Goal: Task Accomplishment & Management: Complete application form

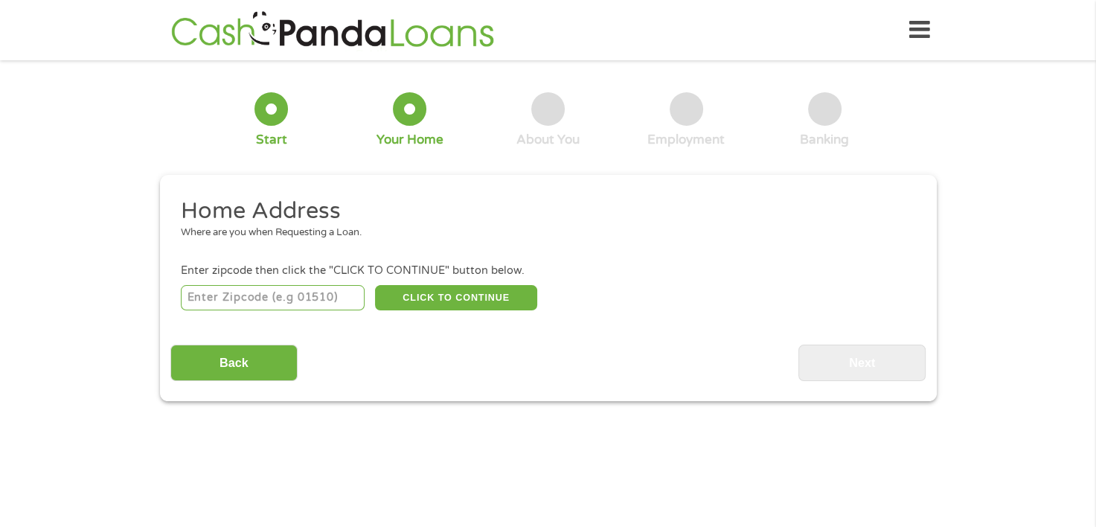
click at [295, 303] on input "number" at bounding box center [273, 297] width 184 height 25
type input "53809"
select select "[US_STATE]"
click at [428, 301] on button "CLICK TO CONTINUE" at bounding box center [456, 297] width 162 height 25
type input "53809"
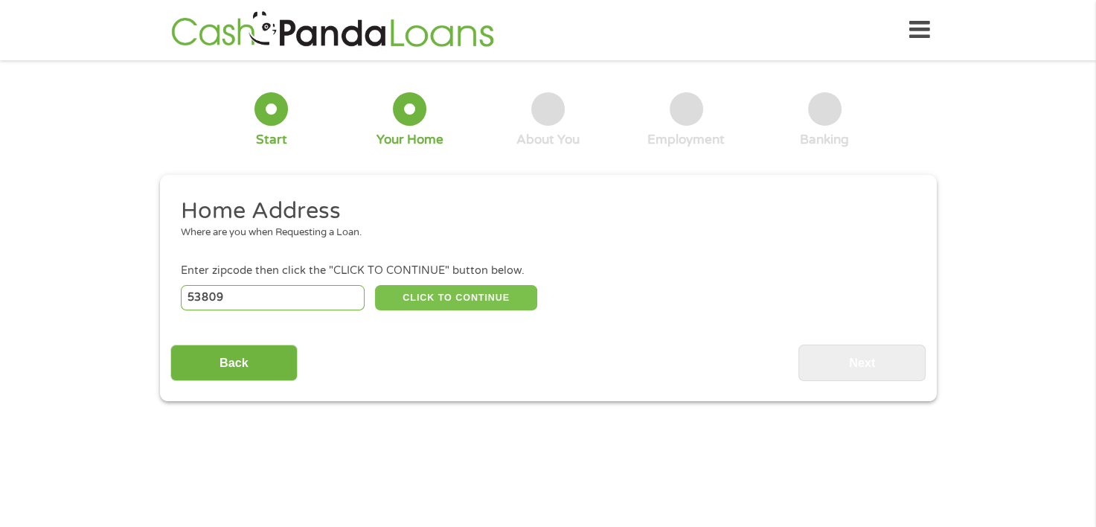
type input "[PERSON_NAME]"
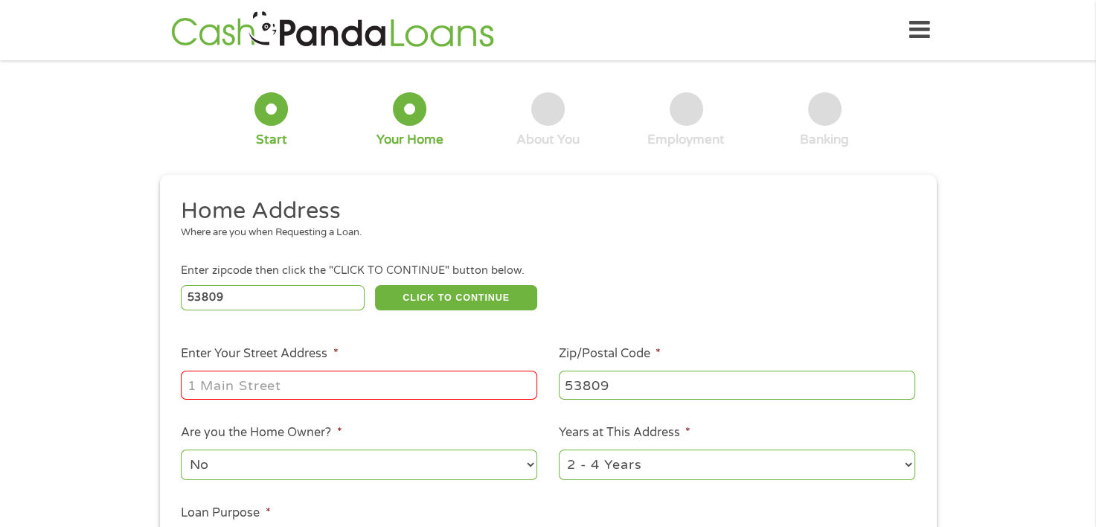
click at [402, 391] on input "Enter Your Street Address *" at bounding box center [359, 384] width 356 height 28
type input "[STREET_ADDRESS][PERSON_NAME]"
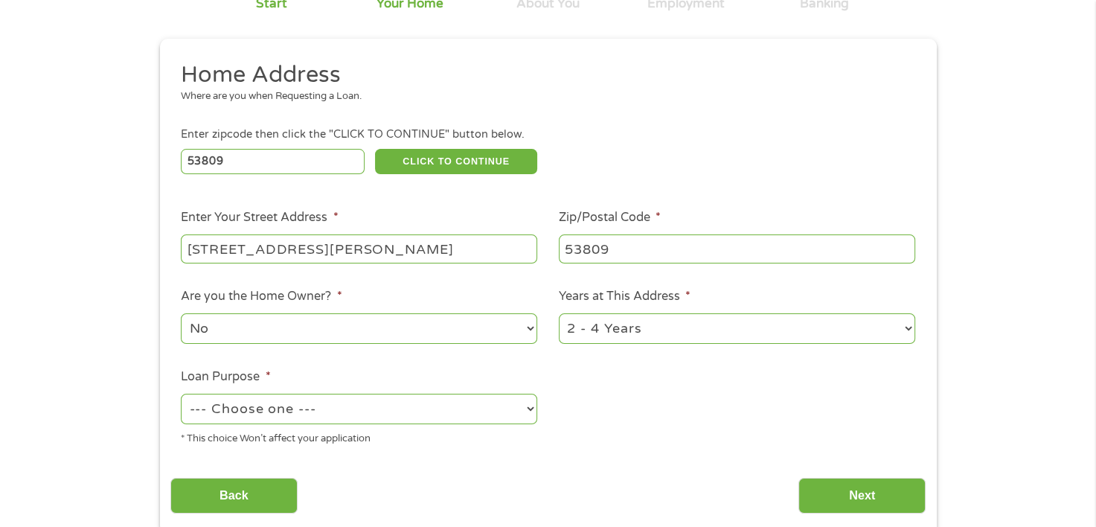
scroll to position [149, 0]
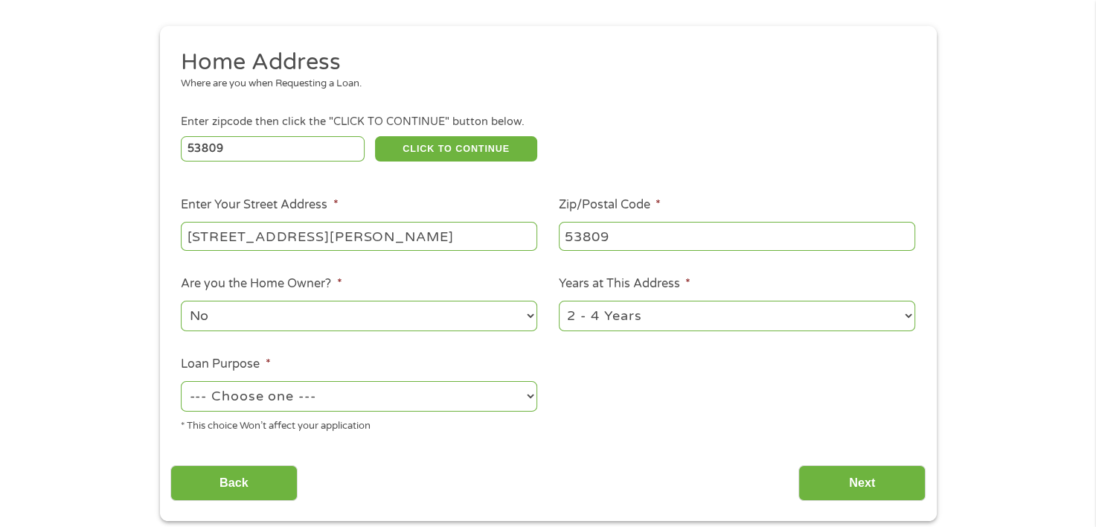
click at [610, 322] on select "1 Year or less 1 - 2 Years 2 - 4 Years Over 4 Years" at bounding box center [737, 316] width 356 height 30
select select "60months"
click at [559, 302] on select "1 Year or less 1 - 2 Years 2 - 4 Years Over 4 Years" at bounding box center [737, 316] width 356 height 30
click at [417, 402] on select "--- Choose one --- Pay Bills Debt Consolidation Home Improvement Major Purchase…" at bounding box center [359, 396] width 356 height 30
select select "paybills"
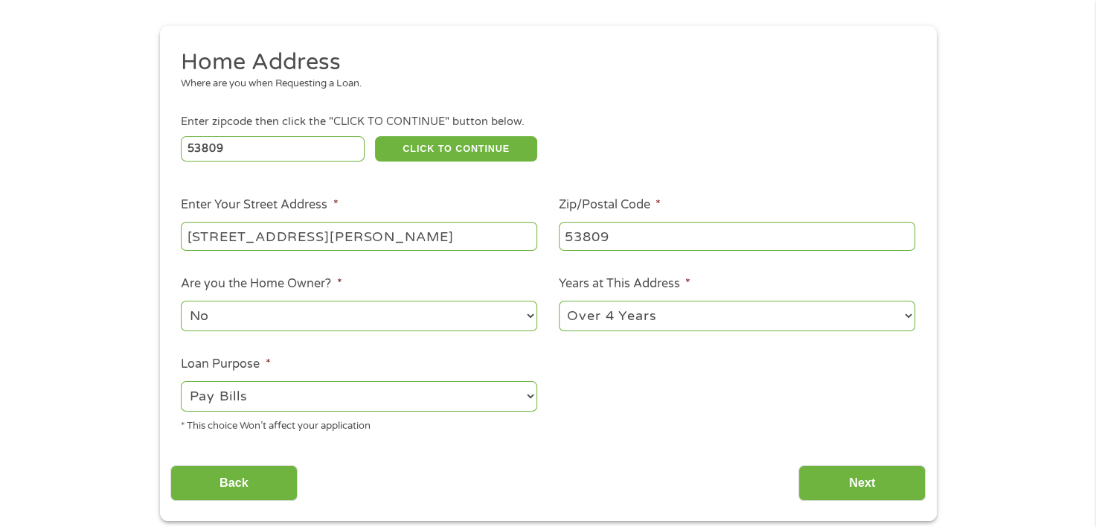
click at [181, 382] on select "--- Choose one --- Pay Bills Debt Consolidation Home Improvement Major Purchase…" at bounding box center [359, 396] width 356 height 30
click at [689, 396] on ul "Home Address Where are you when Requesting a Loan. Enter zipcode then click the…" at bounding box center [547, 246] width 755 height 397
click at [846, 482] on input "Next" at bounding box center [861, 483] width 127 height 36
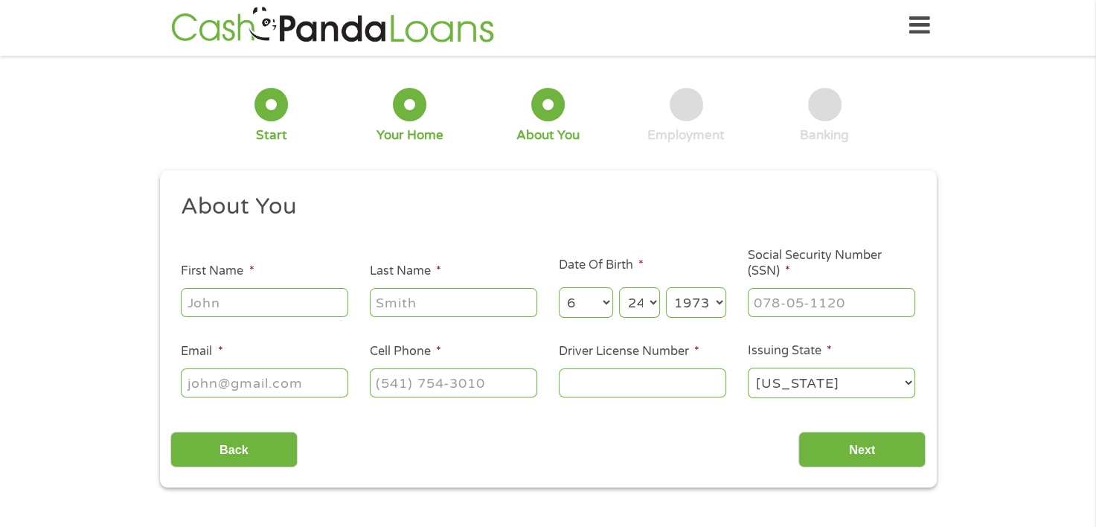
scroll to position [0, 0]
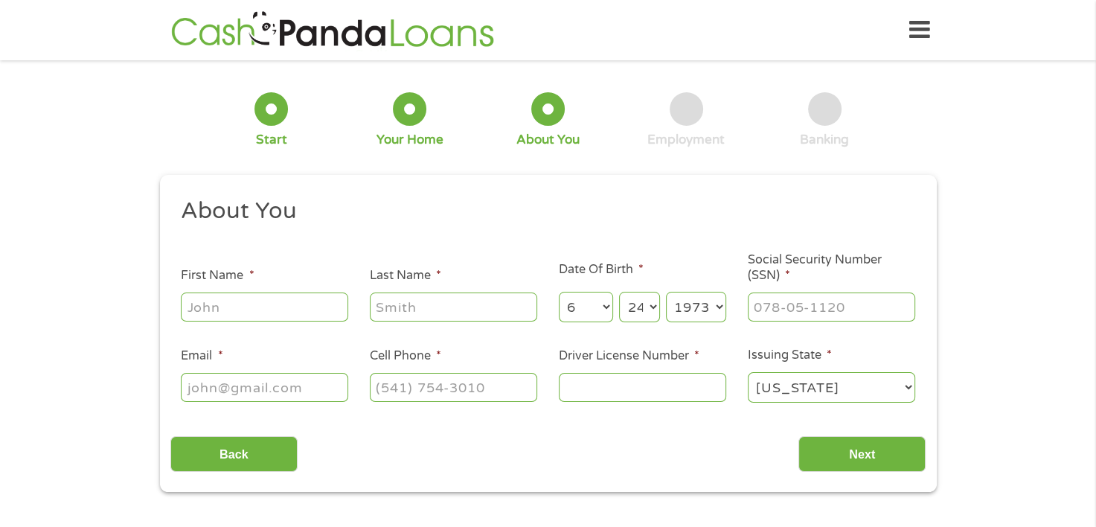
click at [254, 312] on input "First Name *" at bounding box center [264, 306] width 167 height 28
type input "[PERSON_NAME]"
type input "[EMAIL_ADDRESS][DOMAIN_NAME]"
type input "8007721213"
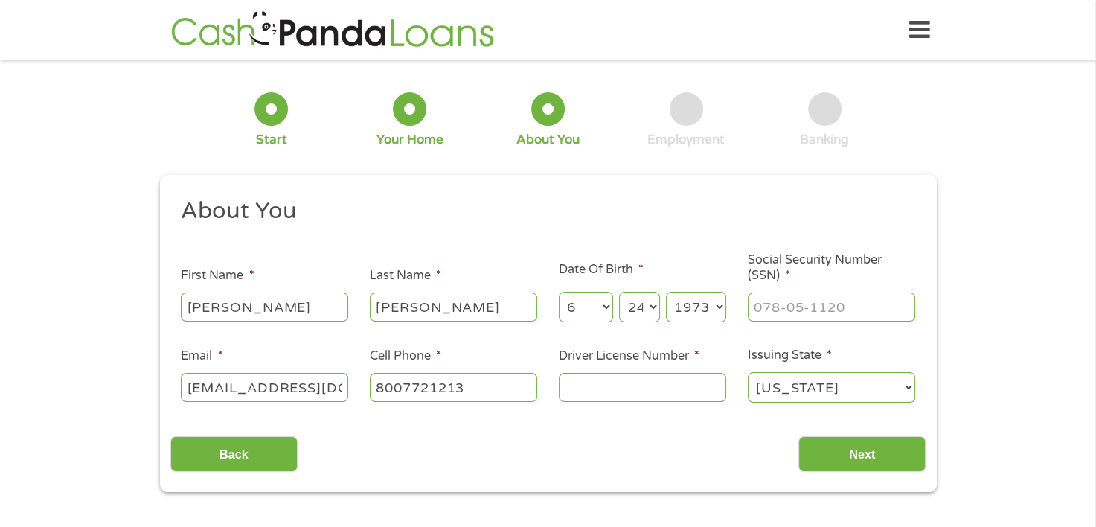
select select "[US_STATE]"
type input "[PHONE_NUMBER]"
click at [817, 309] on input "___-__-____" at bounding box center [831, 306] width 167 height 28
click at [753, 309] on input "___-__-____" at bounding box center [831, 306] width 167 height 28
type input "090-56-5003"
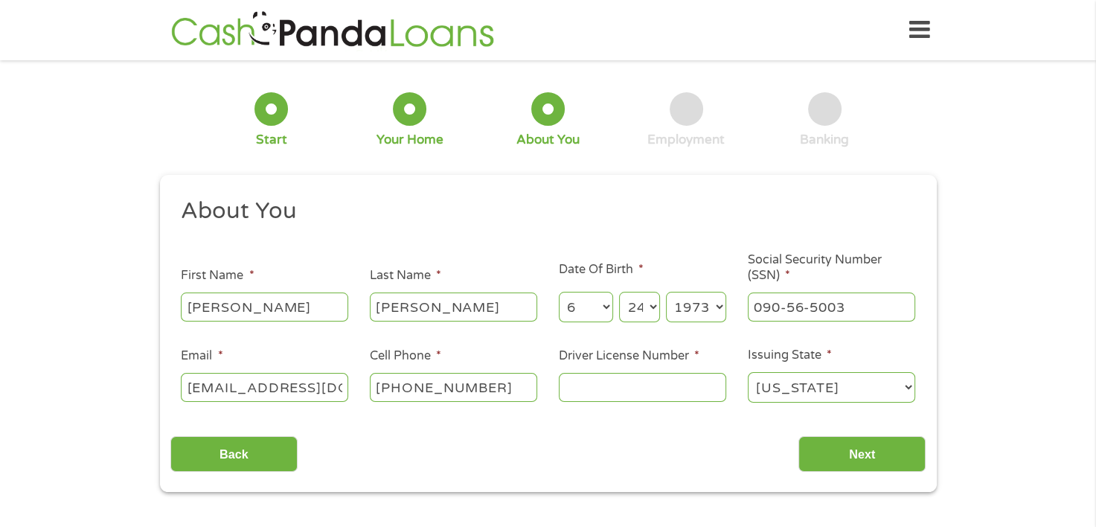
click at [495, 385] on input "[PHONE_NUMBER]" at bounding box center [453, 387] width 167 height 28
type input "[PHONE_NUMBER]"
click at [646, 377] on input "Driver License Number *" at bounding box center [642, 387] width 167 height 28
type input "B6235587322407"
click at [843, 380] on select "[US_STATE] [US_STATE] [US_STATE] [US_STATE] [US_STATE] [US_STATE] [US_STATE] [U…" at bounding box center [831, 387] width 167 height 30
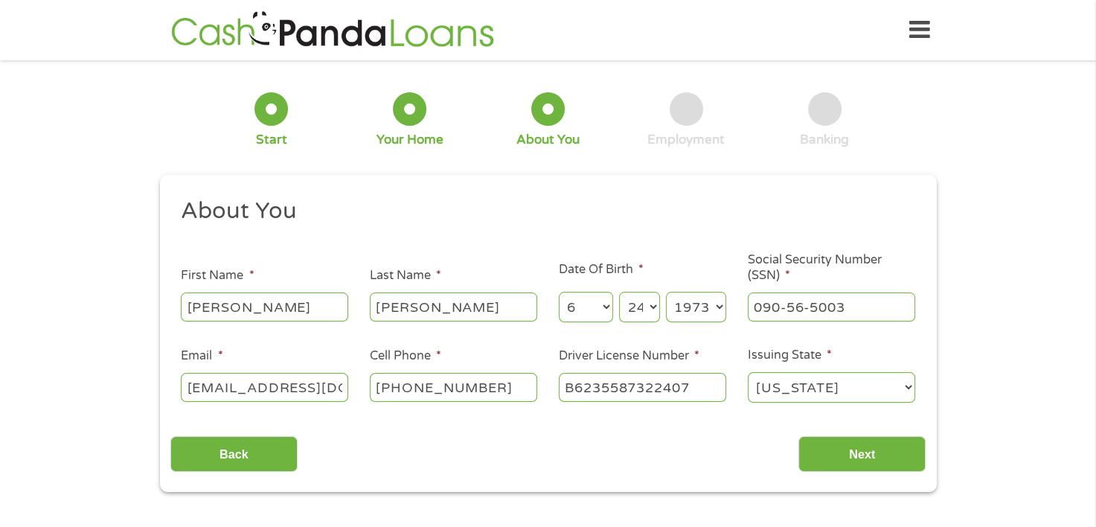
select select "[US_STATE]"
click at [748, 373] on select "[US_STATE] [US_STATE] [US_STATE] [US_STATE] [US_STATE] [US_STATE] [US_STATE] [U…" at bounding box center [831, 387] width 167 height 30
click at [870, 455] on input "Next" at bounding box center [861, 454] width 127 height 36
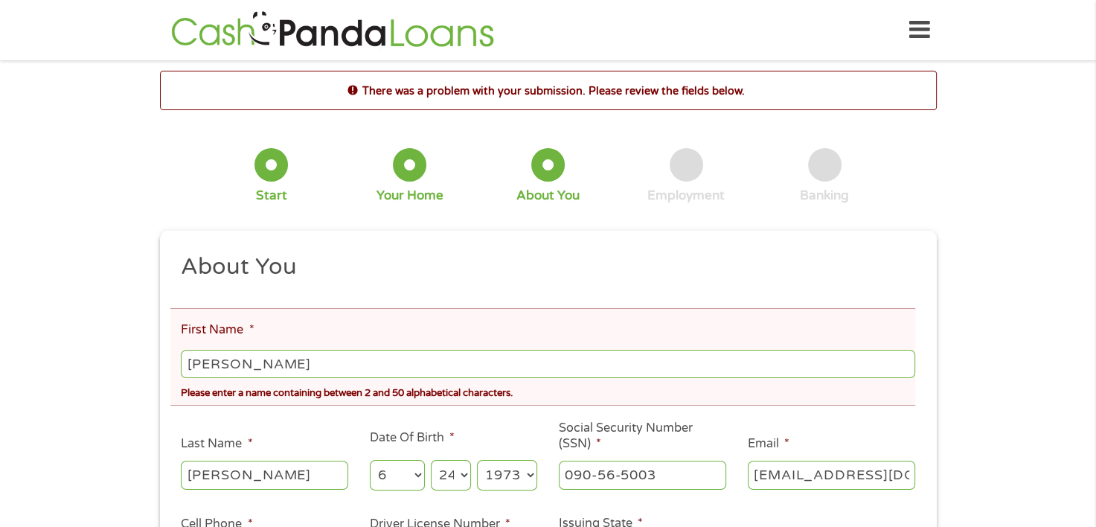
click at [378, 362] on input "[PERSON_NAME]" at bounding box center [547, 364] width 733 height 28
click at [377, 360] on input "[PERSON_NAME]" at bounding box center [547, 364] width 733 height 28
click at [388, 392] on div "Please enter a name containing between 2 and 50 alphabetical characters." at bounding box center [547, 391] width 733 height 20
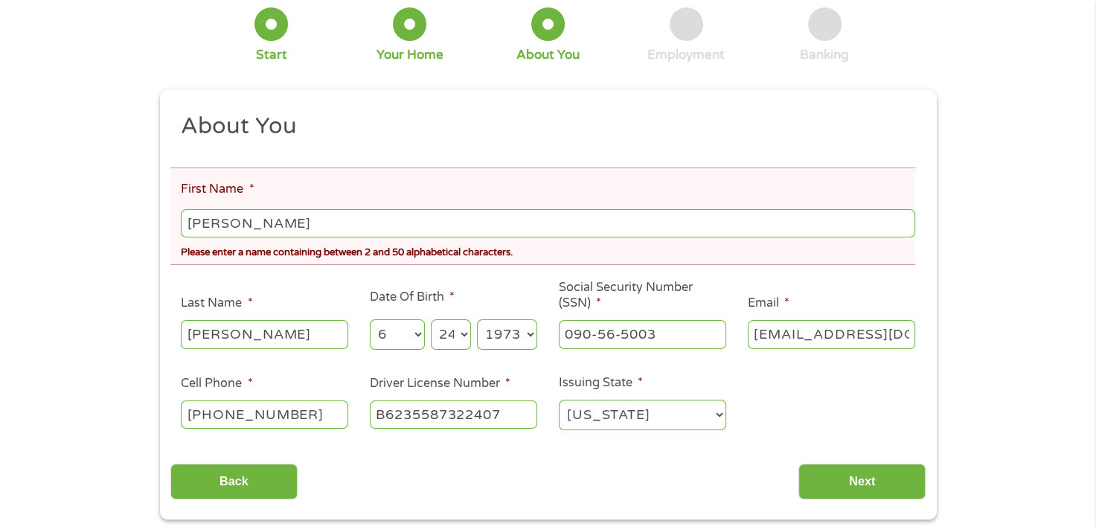
scroll to position [149, 0]
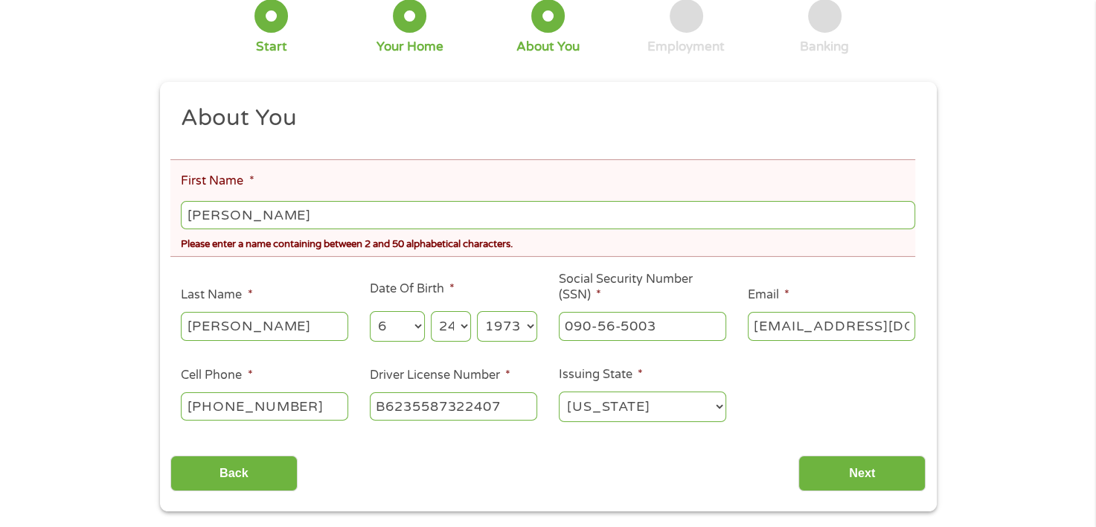
click at [269, 216] on input "[PERSON_NAME]" at bounding box center [547, 215] width 733 height 28
type input "[PERSON_NAME]"
click at [321, 187] on li "First Name * [PERSON_NAME] Please enter a name containing between 2 and 50 alph…" at bounding box center [542, 207] width 745 height 97
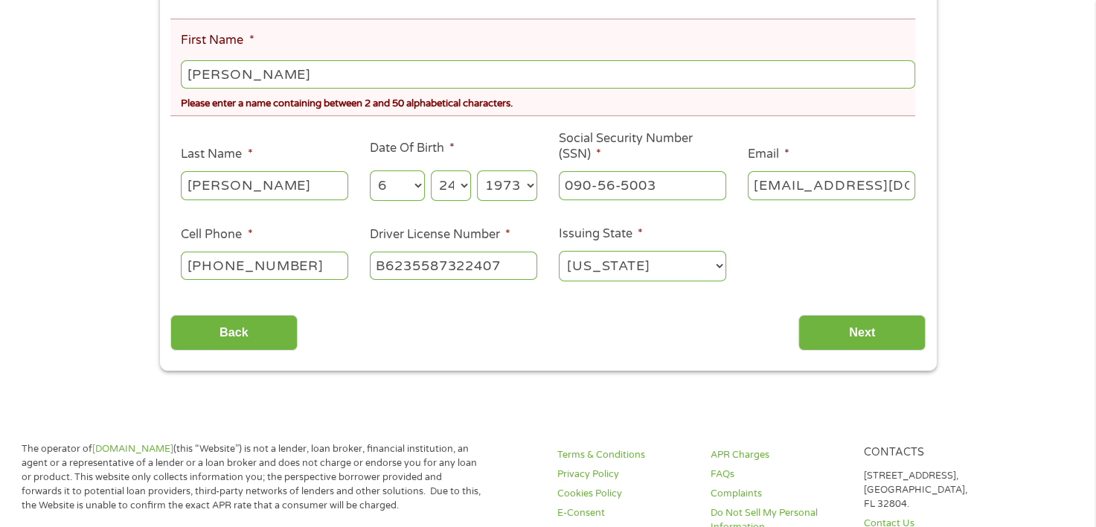
scroll to position [298, 0]
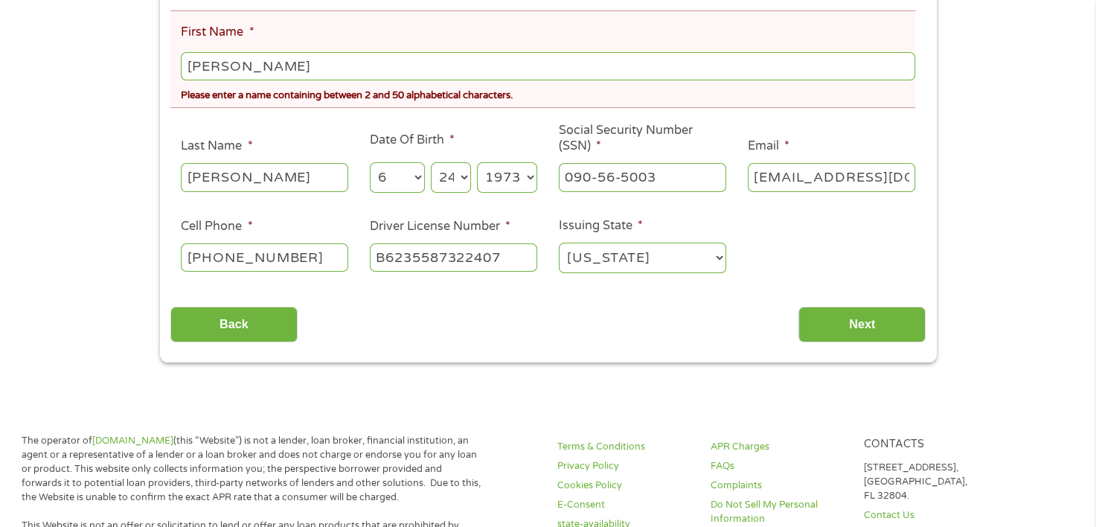
click at [298, 181] on input "[PERSON_NAME]" at bounding box center [264, 177] width 167 height 28
click at [815, 219] on ul "About You This field is hidden when viewing the form Title * --- Choose one ---…" at bounding box center [547, 121] width 755 height 332
click at [863, 318] on input "Next" at bounding box center [861, 324] width 127 height 36
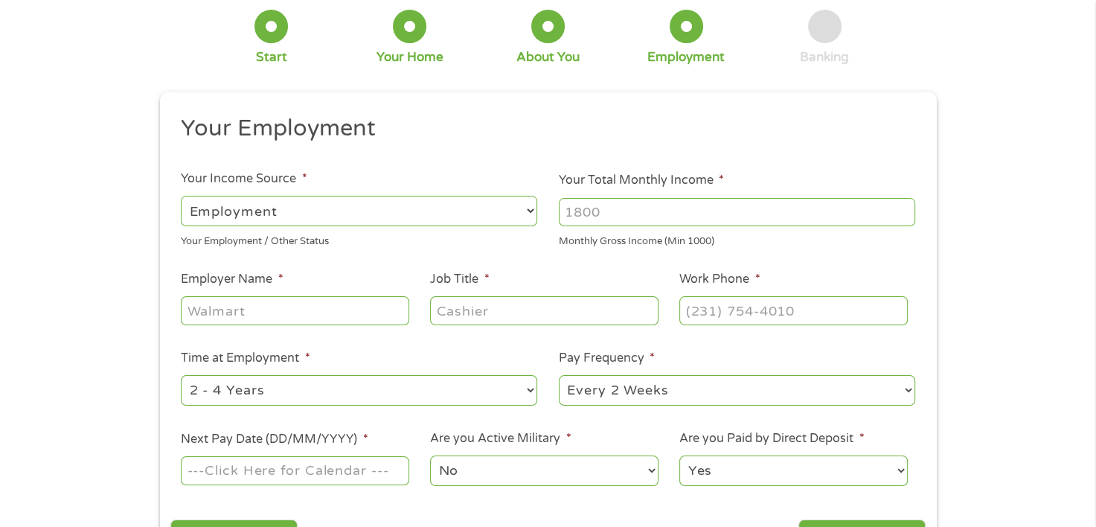
scroll to position [0, 0]
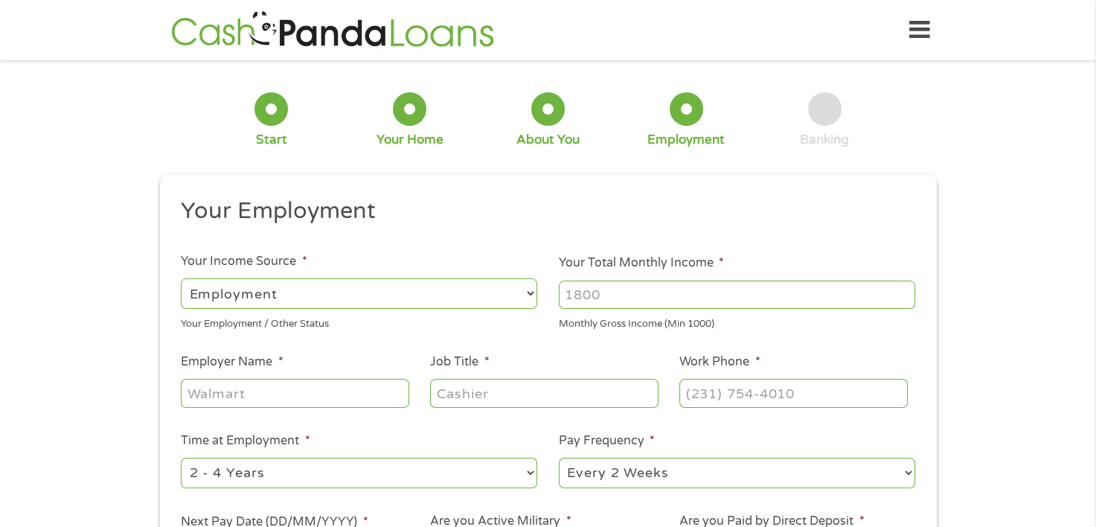
click at [665, 295] on input "Your Total Monthly Income *" at bounding box center [737, 294] width 356 height 28
type input "3200"
click at [309, 396] on input "Employer Name *" at bounding box center [295, 393] width 228 height 28
type input "Aerotek"
click at [472, 390] on input "Job Title *" at bounding box center [544, 393] width 228 height 28
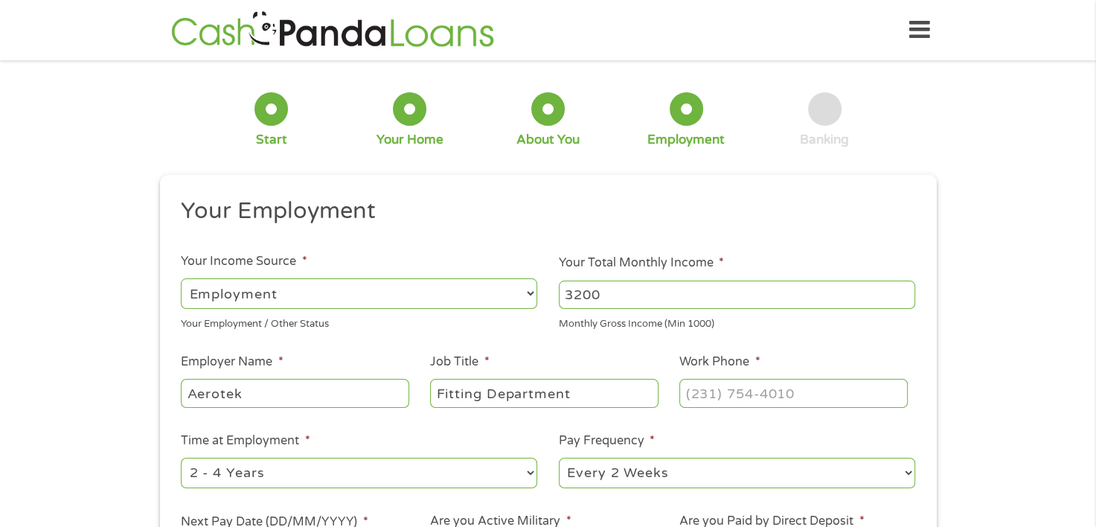
type input "Fitting Department"
click at [727, 395] on input "(___) ___-____" at bounding box center [793, 393] width 228 height 28
click at [690, 393] on input "(___) ___-____" at bounding box center [793, 393] width 228 height 28
type input "[PHONE_NUMBER]"
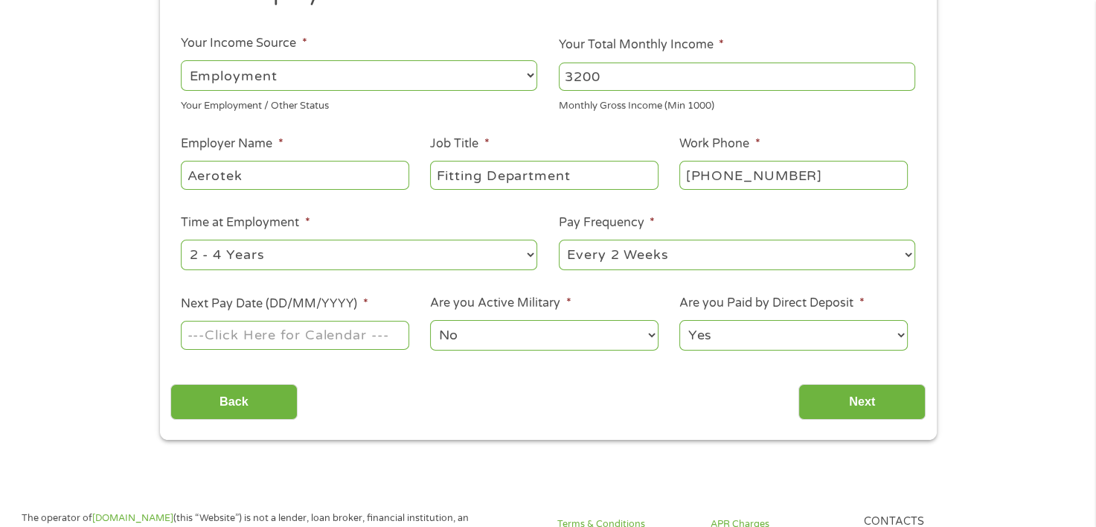
scroll to position [223, 0]
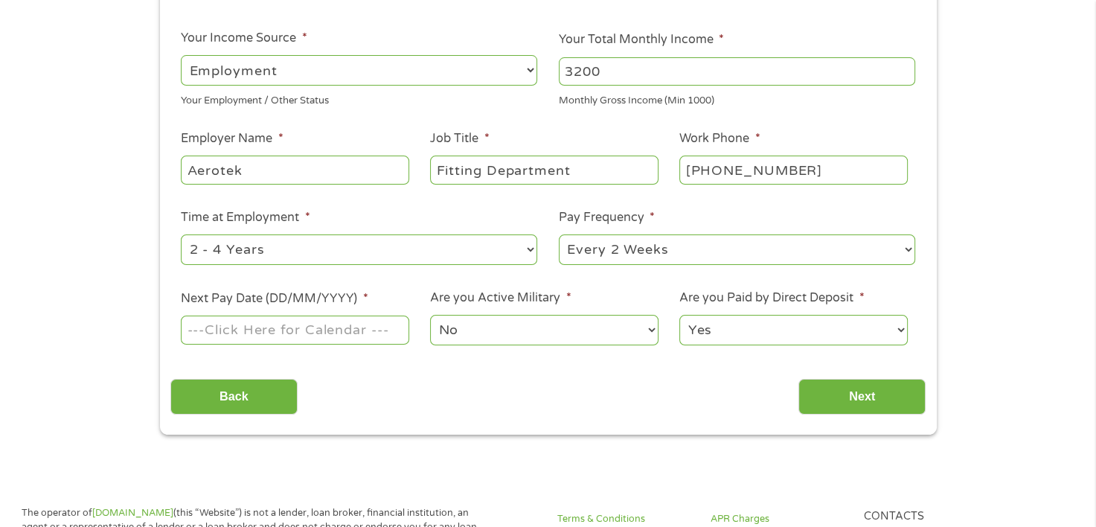
click at [525, 254] on select "--- Choose one --- 1 Year or less 1 - 2 Years 2 - 4 Years Over 4 Years" at bounding box center [359, 249] width 356 height 30
select select "12months"
click at [181, 235] on select "--- Choose one --- 1 Year or less 1 - 2 Years 2 - 4 Years Over 4 Years" at bounding box center [359, 249] width 356 height 30
click at [667, 250] on select "--- Choose one --- Every 2 Weeks Every Week Monthly Semi-Monthly" at bounding box center [737, 249] width 356 height 30
select select "weekly"
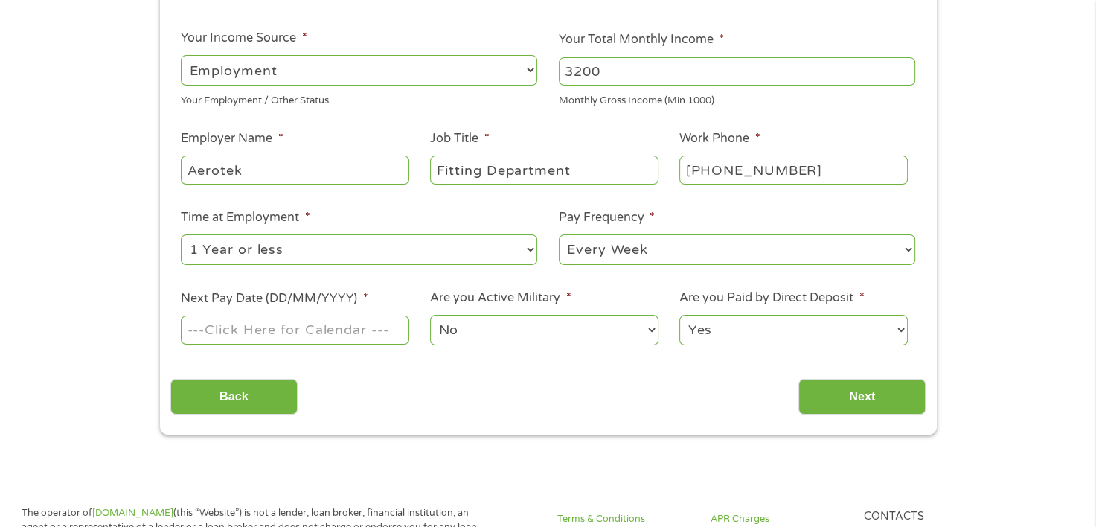
click at [559, 235] on select "--- Choose one --- Every 2 Weeks Every Week Monthly Semi-Monthly" at bounding box center [737, 249] width 356 height 30
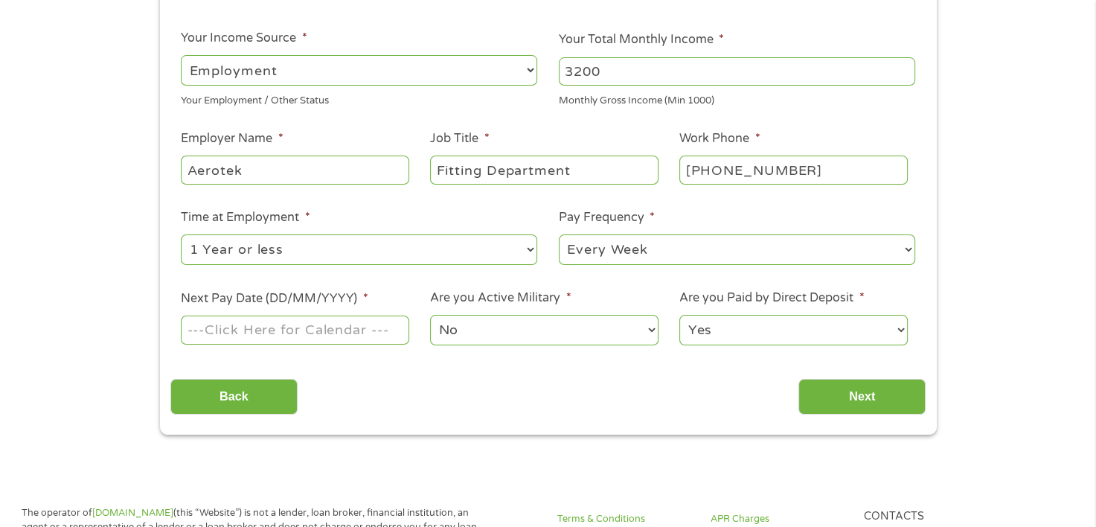
click at [332, 327] on input "Next Pay Date (DD/MM/YYYY) *" at bounding box center [295, 329] width 228 height 28
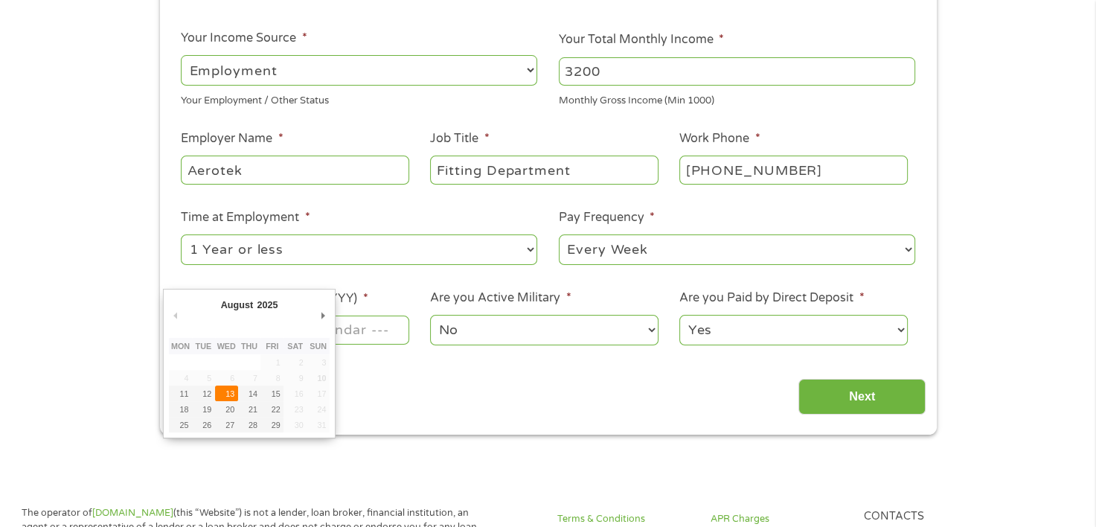
type input "[DATE]"
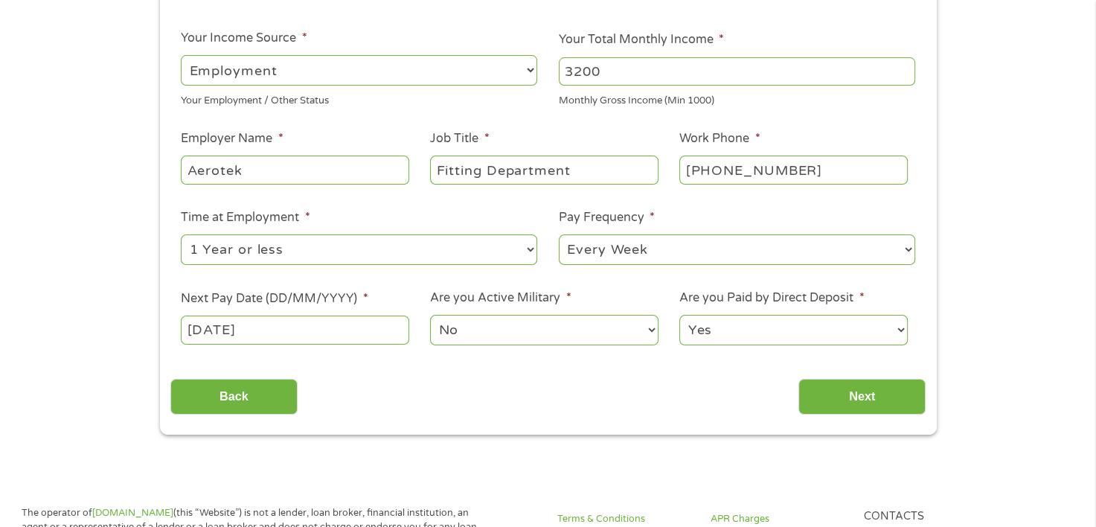
click at [814, 323] on select "Yes No" at bounding box center [793, 330] width 228 height 30
click at [679, 315] on select "Yes No" at bounding box center [793, 330] width 228 height 30
click at [858, 400] on input "Next" at bounding box center [861, 397] width 127 height 36
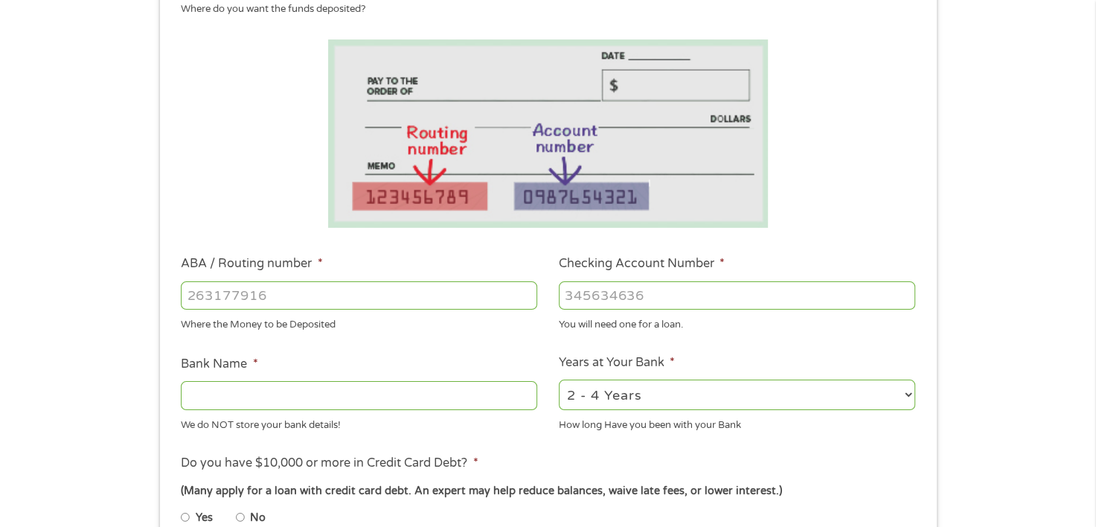
click at [190, 294] on input "ABA / Routing number *" at bounding box center [359, 295] width 356 height 28
type input "273976369"
type input "VERIDIAN CREDIT UNION"
type input "273976369"
click at [590, 293] on input "Checking Account Number *" at bounding box center [737, 295] width 356 height 28
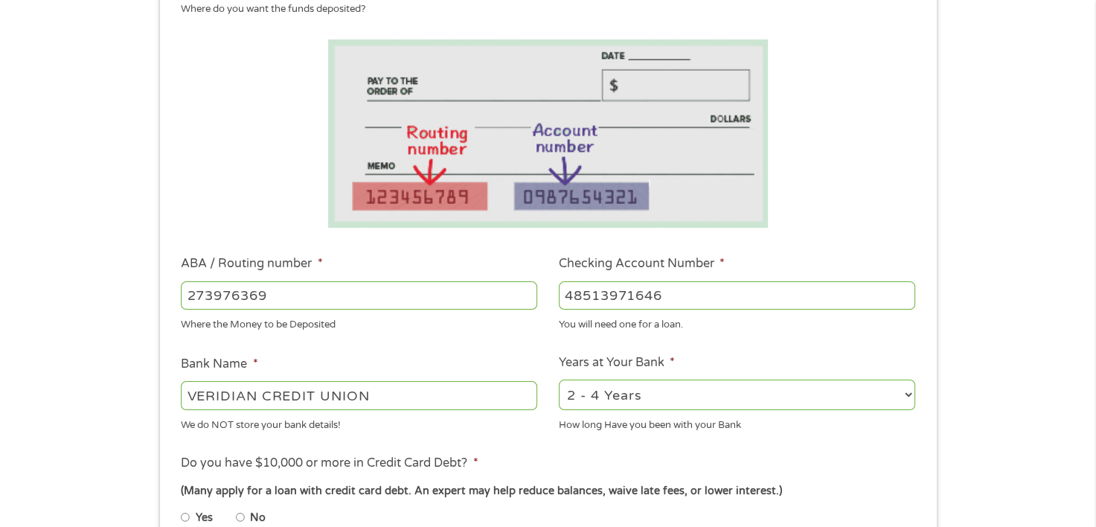
type input "48513971646"
click at [705, 396] on select "2 - 4 Years 6 - 12 Months 1 - 2 Years Over 4 Years" at bounding box center [737, 394] width 356 height 30
select select "12months"
click at [559, 380] on select "2 - 4 Years 6 - 12 Months 1 - 2 Years Over 4 Years" at bounding box center [737, 394] width 356 height 30
click at [616, 452] on ul "Bank Information Where do you want the funds deposited? ABA / Routing number * …" at bounding box center [547, 343] width 755 height 741
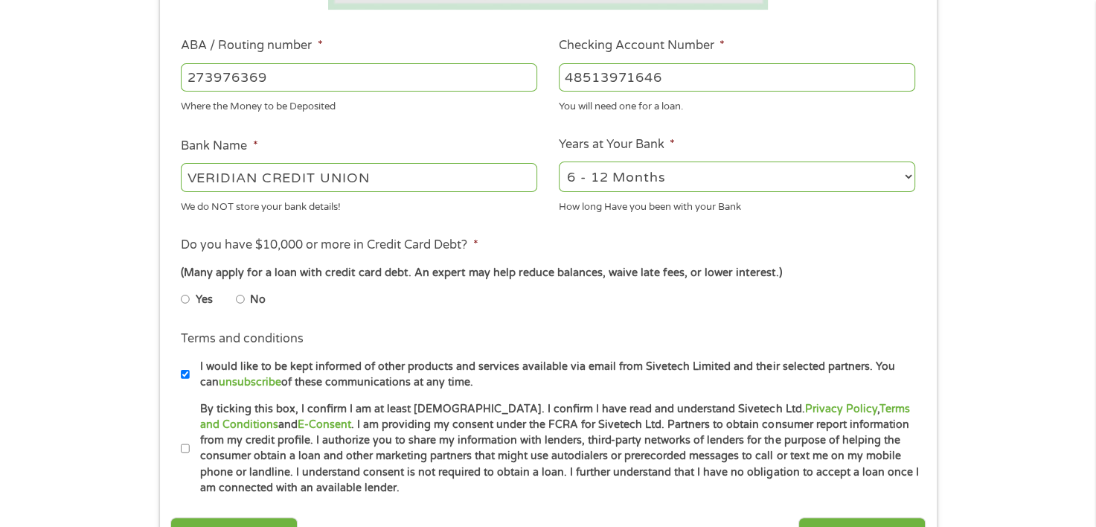
scroll to position [446, 0]
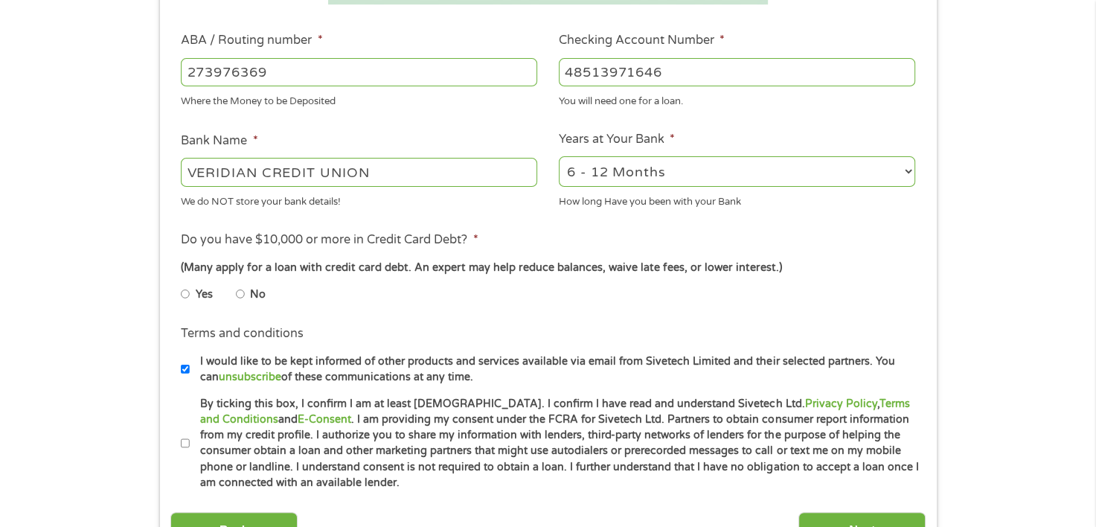
click at [243, 292] on input "No" at bounding box center [240, 294] width 9 height 24
radio input "true"
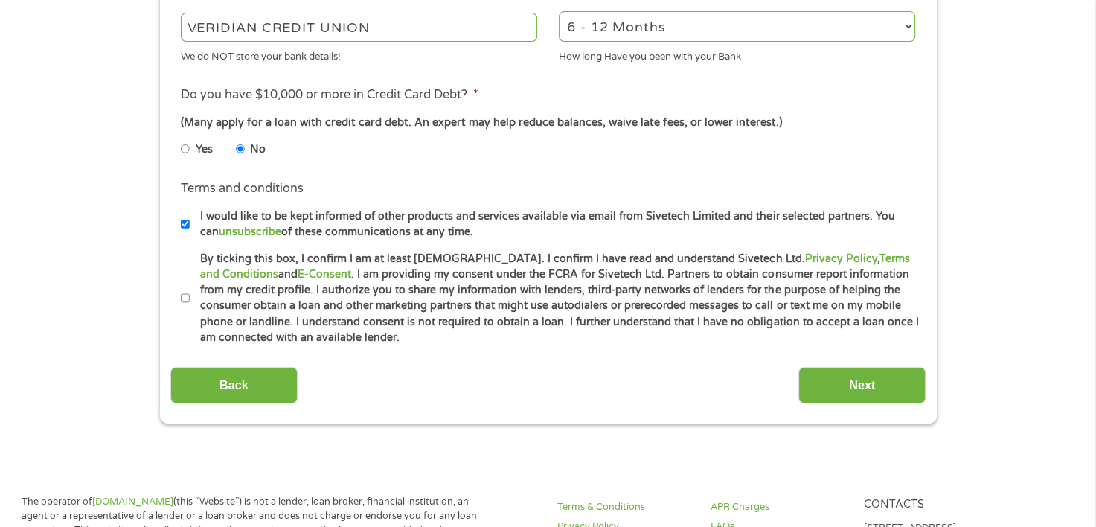
scroll to position [669, 0]
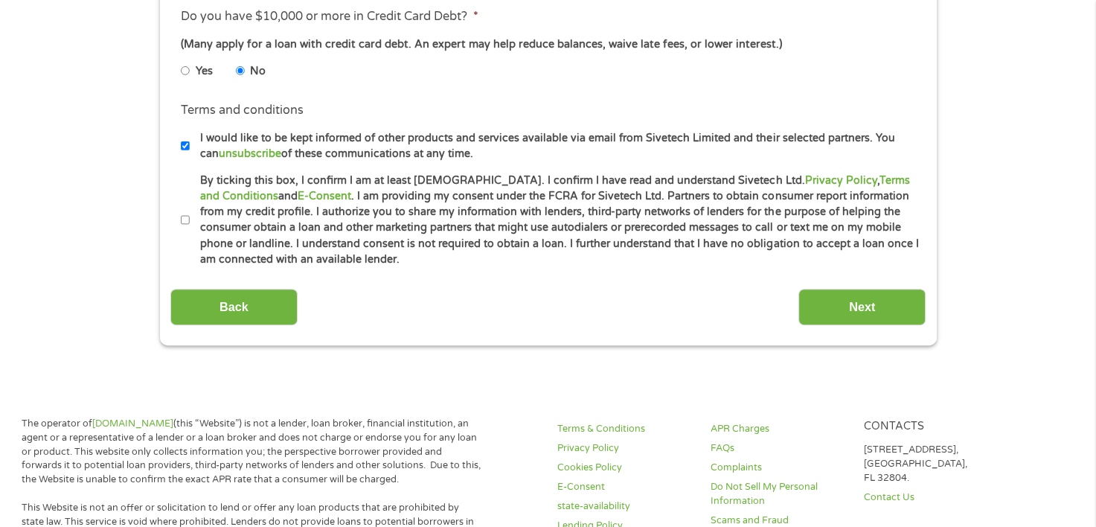
click at [184, 222] on input "By ticking this box, I confirm I am at least [DEMOGRAPHIC_DATA]. I confirm I ha…" at bounding box center [185, 220] width 9 height 24
checkbox input "true"
click at [875, 304] on input "Next" at bounding box center [861, 307] width 127 height 36
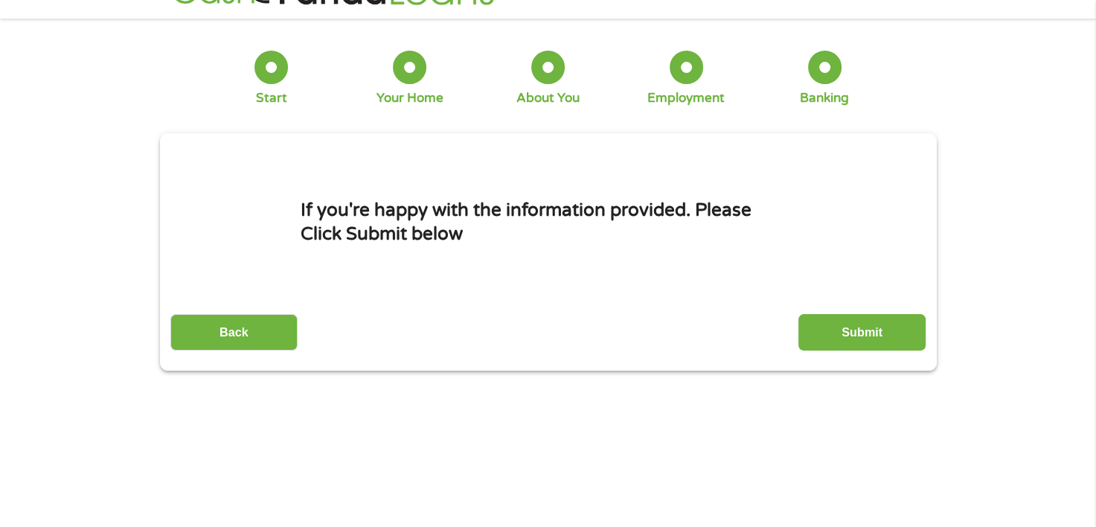
scroll to position [0, 0]
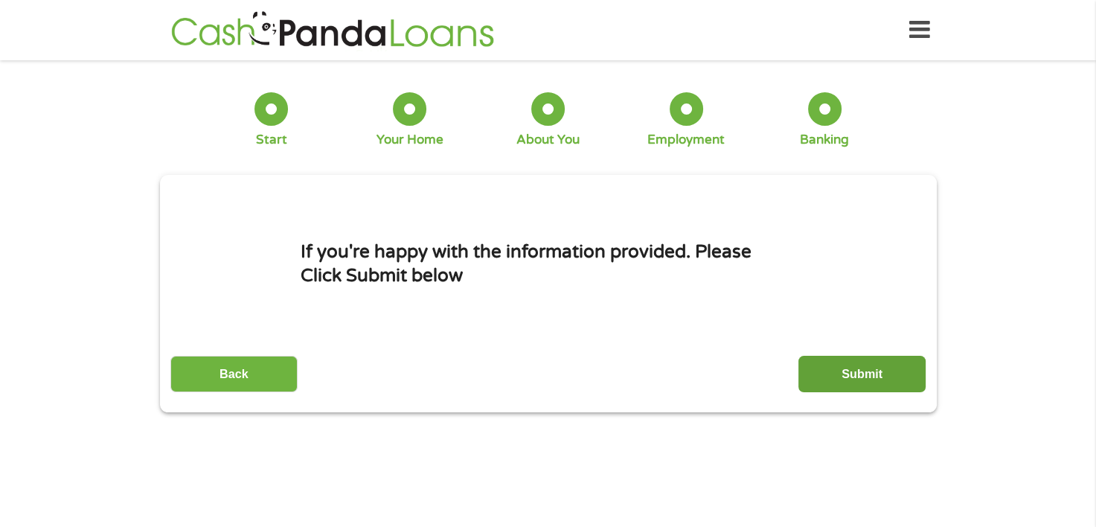
click at [856, 369] on input "Submit" at bounding box center [861, 374] width 127 height 36
